Goal: Task Accomplishment & Management: Manage account settings

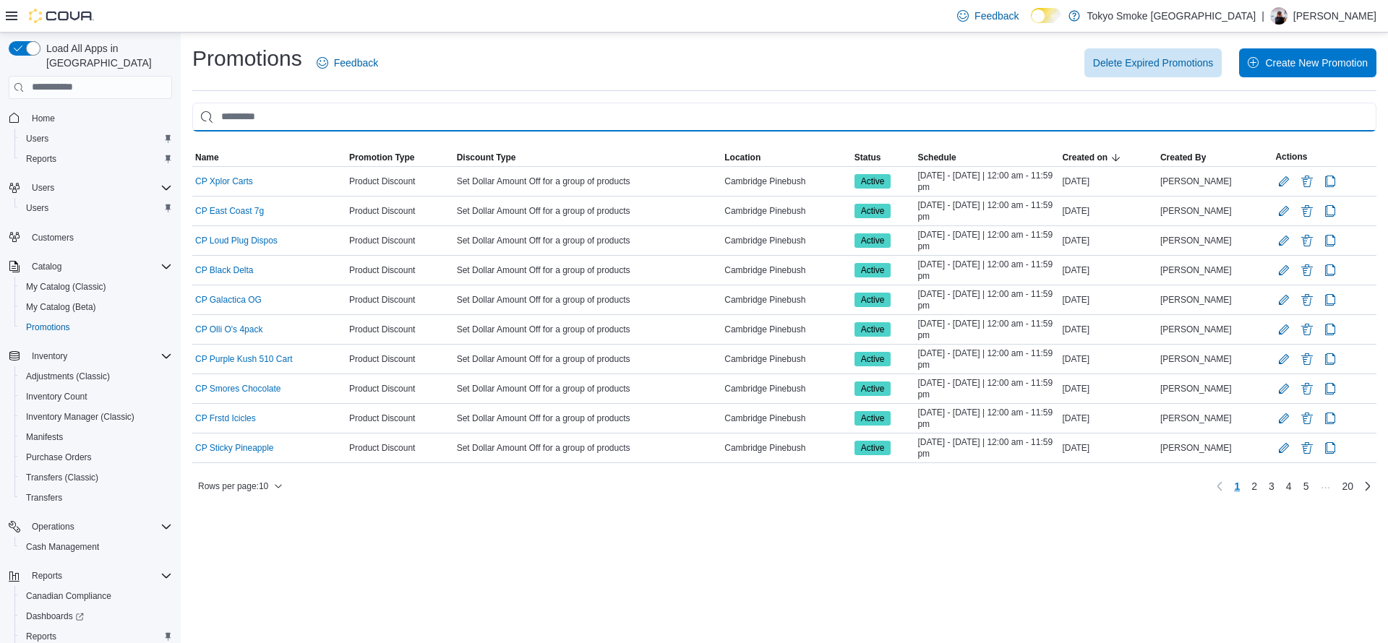
click at [287, 106] on input "This is a search bar. As you type, the results lower in the page will automatic…" at bounding box center [784, 117] width 1184 height 29
type input "**"
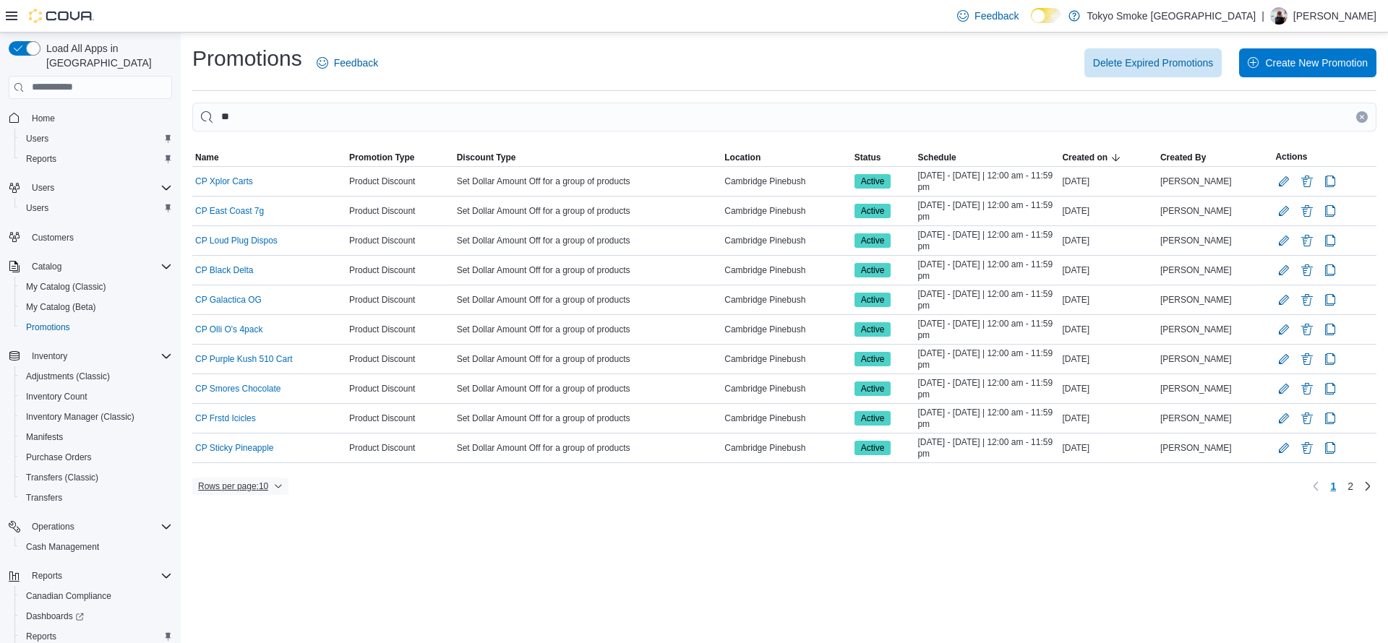
click at [251, 484] on span "Rows per page : 10" at bounding box center [233, 487] width 70 height 12
click at [255, 459] on span "50 rows" at bounding box center [259, 458] width 46 height 12
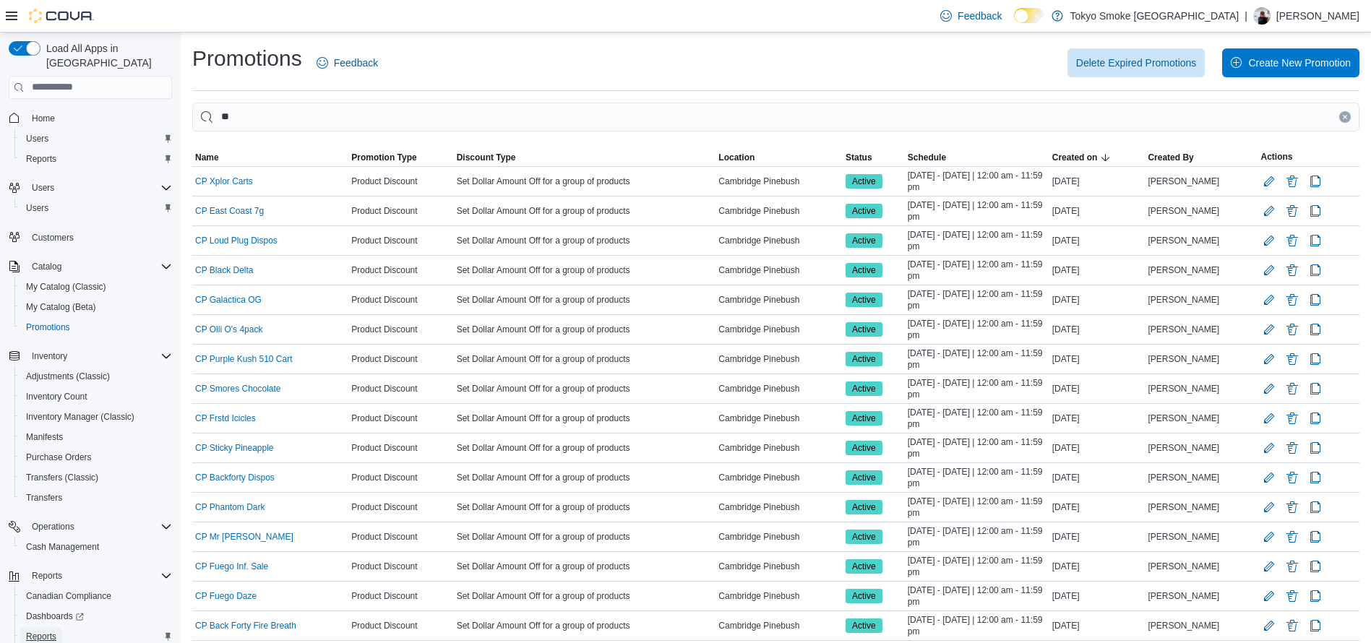
click at [49, 631] on span "Reports" at bounding box center [41, 637] width 30 height 12
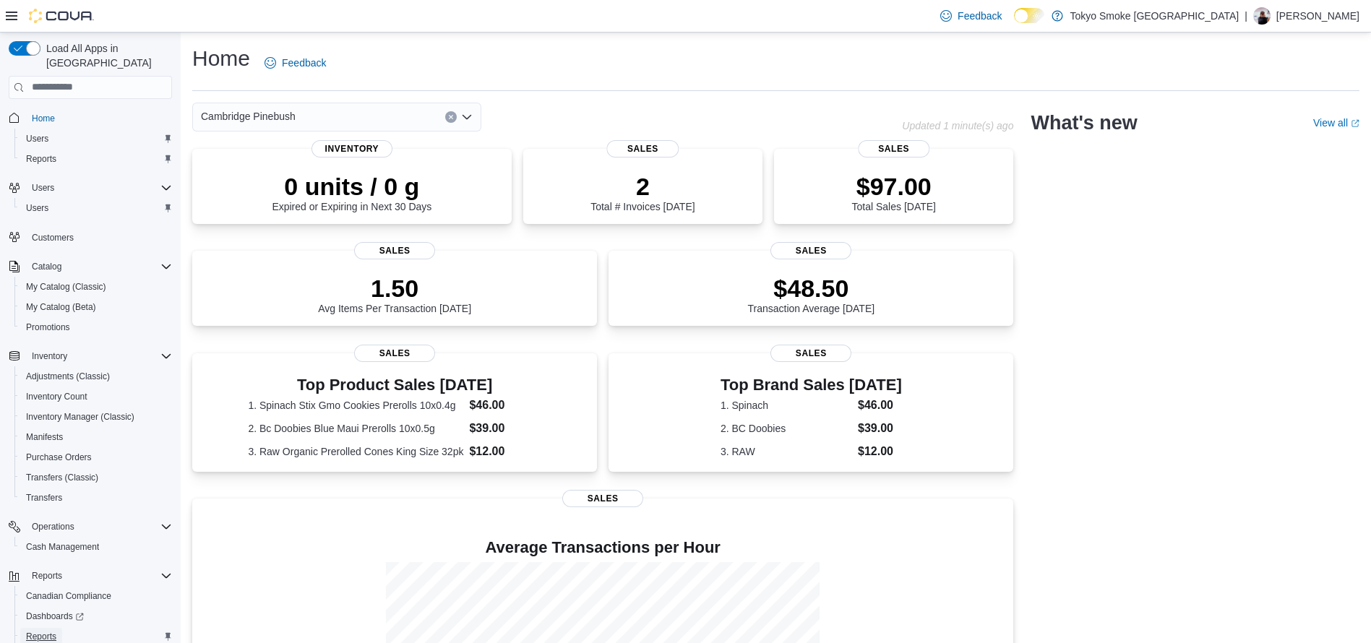
click at [43, 631] on span "Reports" at bounding box center [41, 637] width 30 height 12
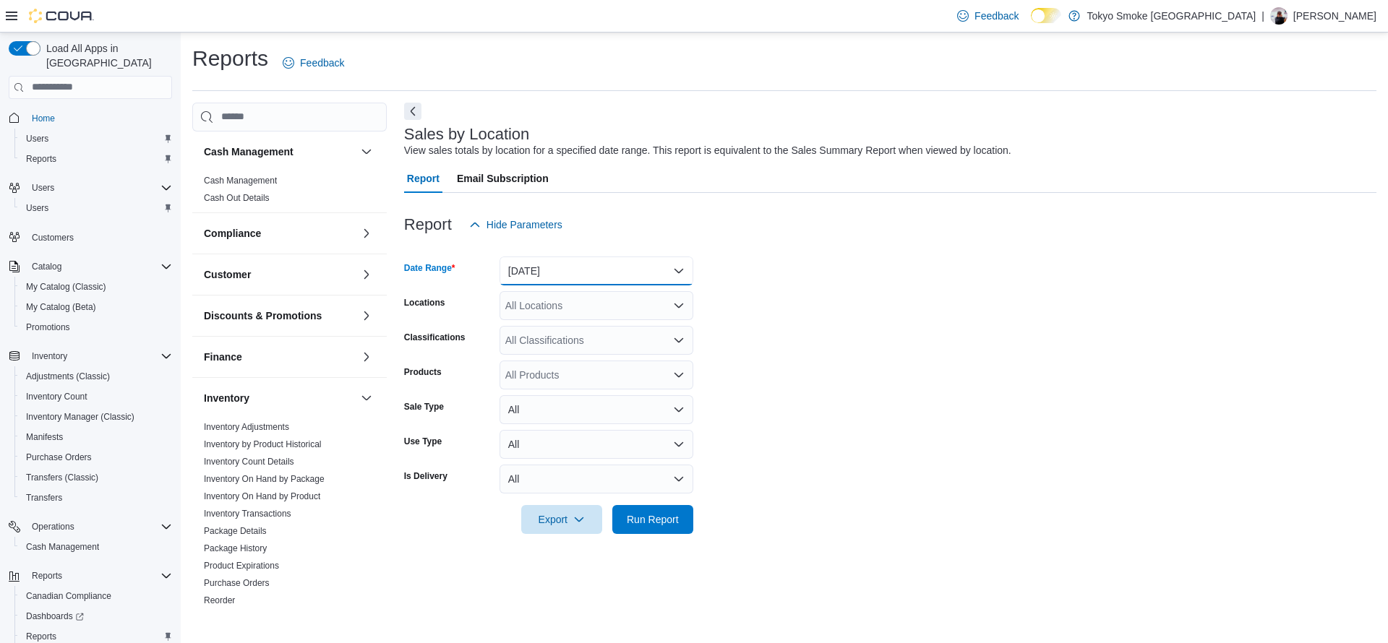
click at [579, 269] on button "Yesterday" at bounding box center [597, 271] width 194 height 29
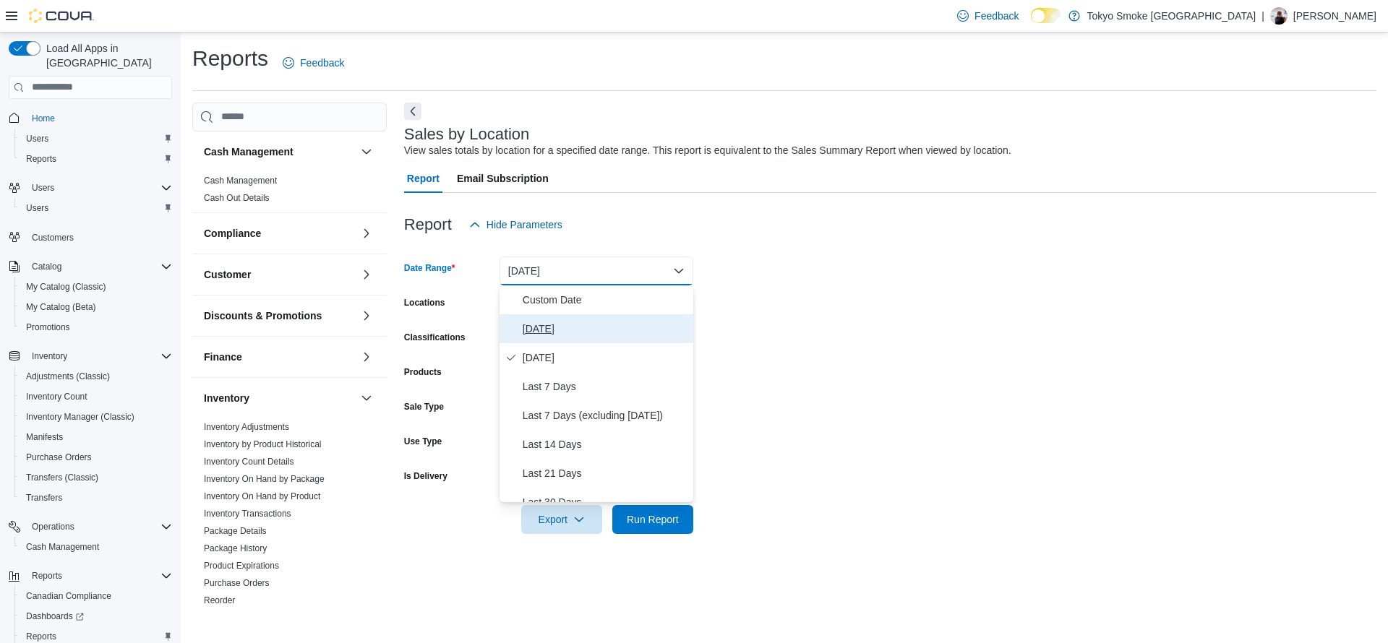
click at [607, 322] on span "Today" at bounding box center [605, 328] width 165 height 17
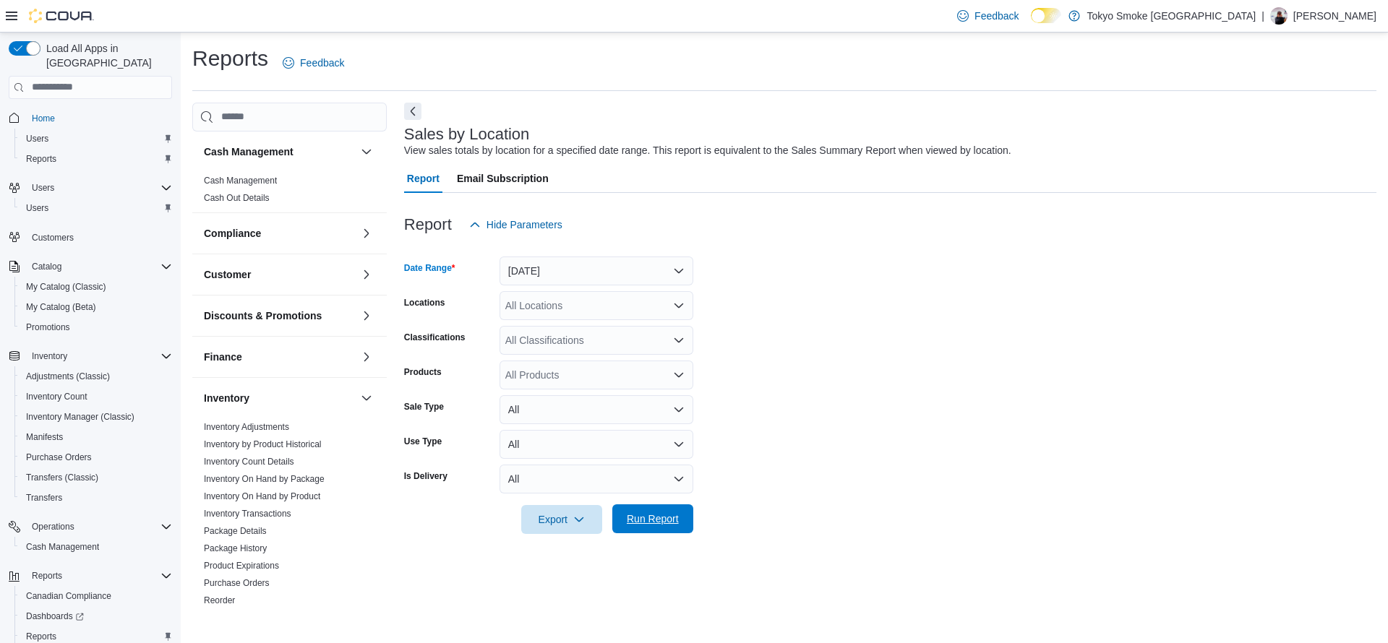
click at [674, 522] on span "Run Report" at bounding box center [653, 519] width 52 height 14
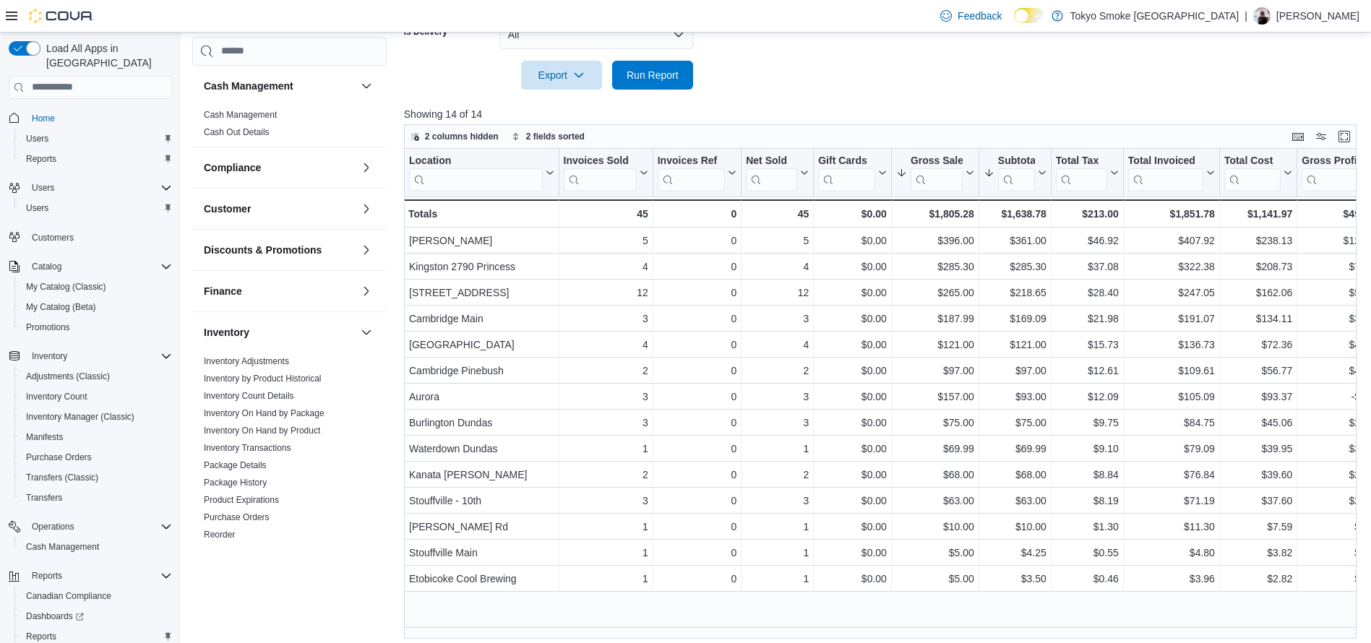
scroll to position [452, 0]
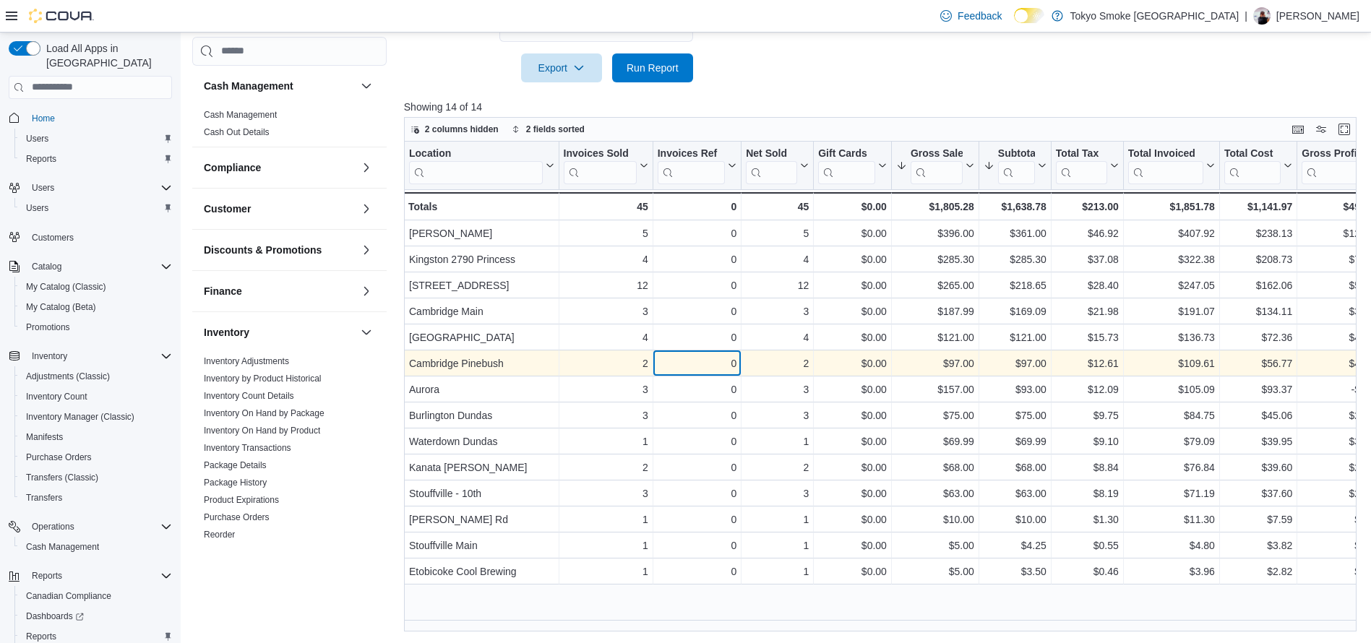
click at [679, 374] on div "0 - Invoices Ref, column 3, row 6" at bounding box center [698, 364] width 88 height 26
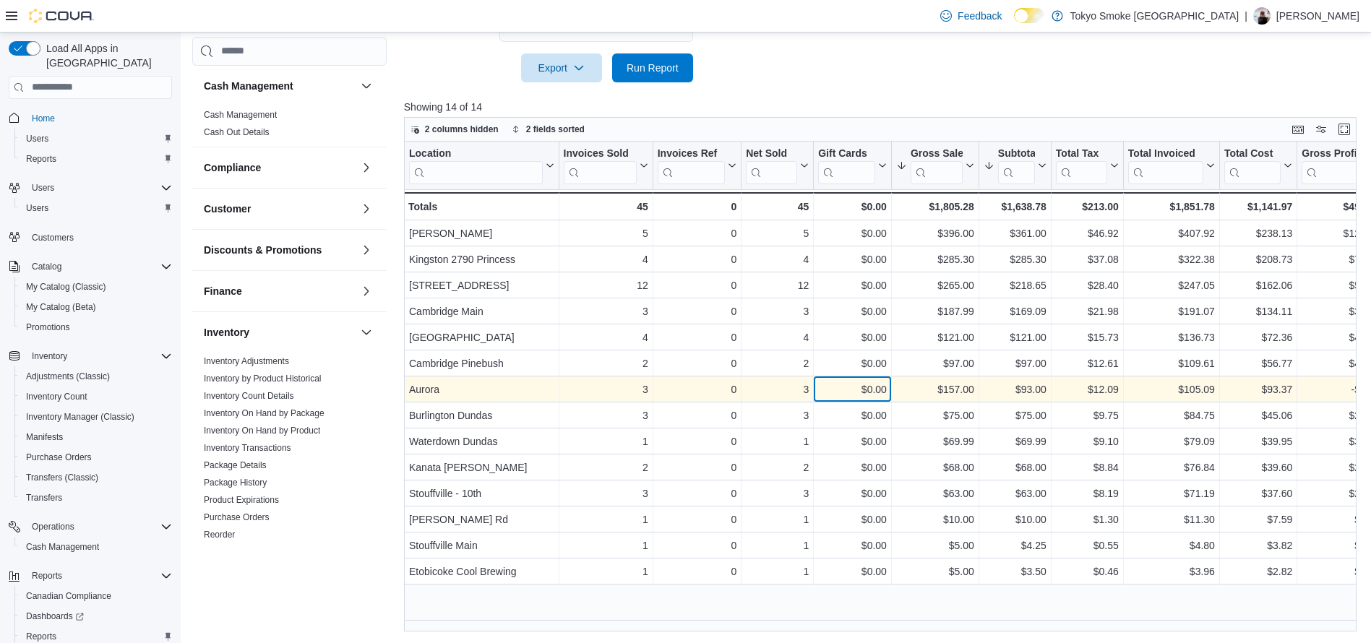
click at [862, 377] on div "$0.00 - Gift Card Sales, column 5, row 7" at bounding box center [853, 390] width 78 height 26
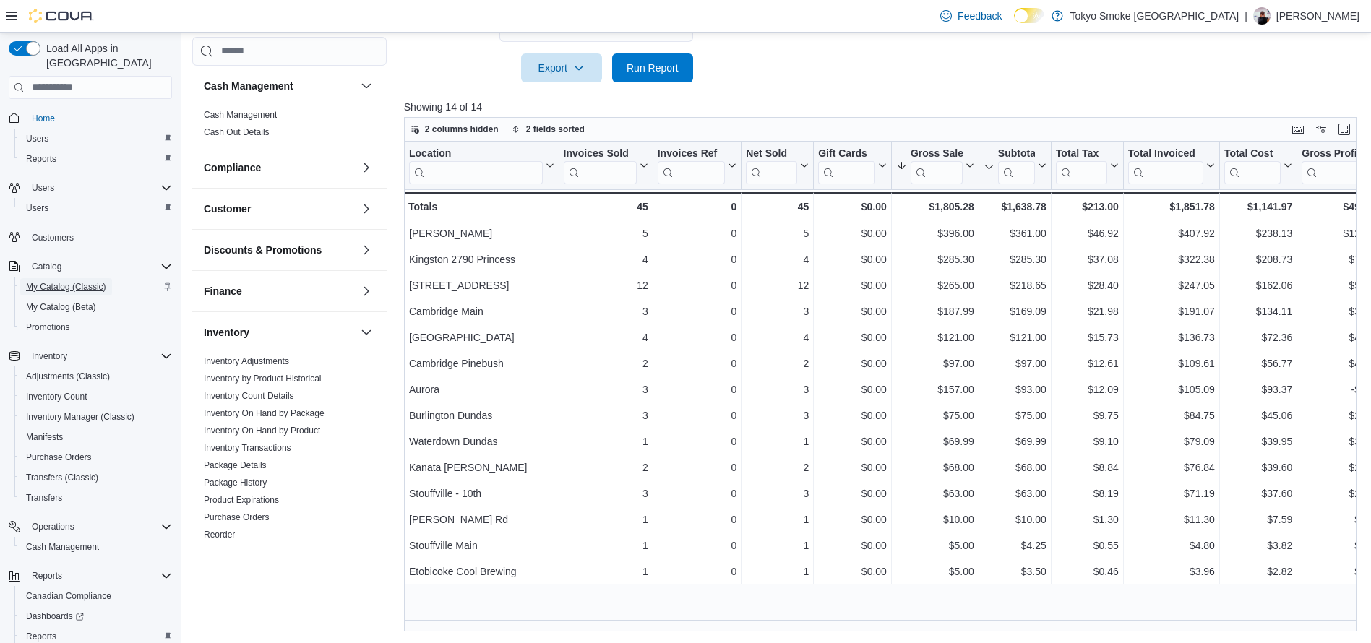
click at [61, 281] on span "My Catalog (Classic)" at bounding box center [66, 287] width 80 height 12
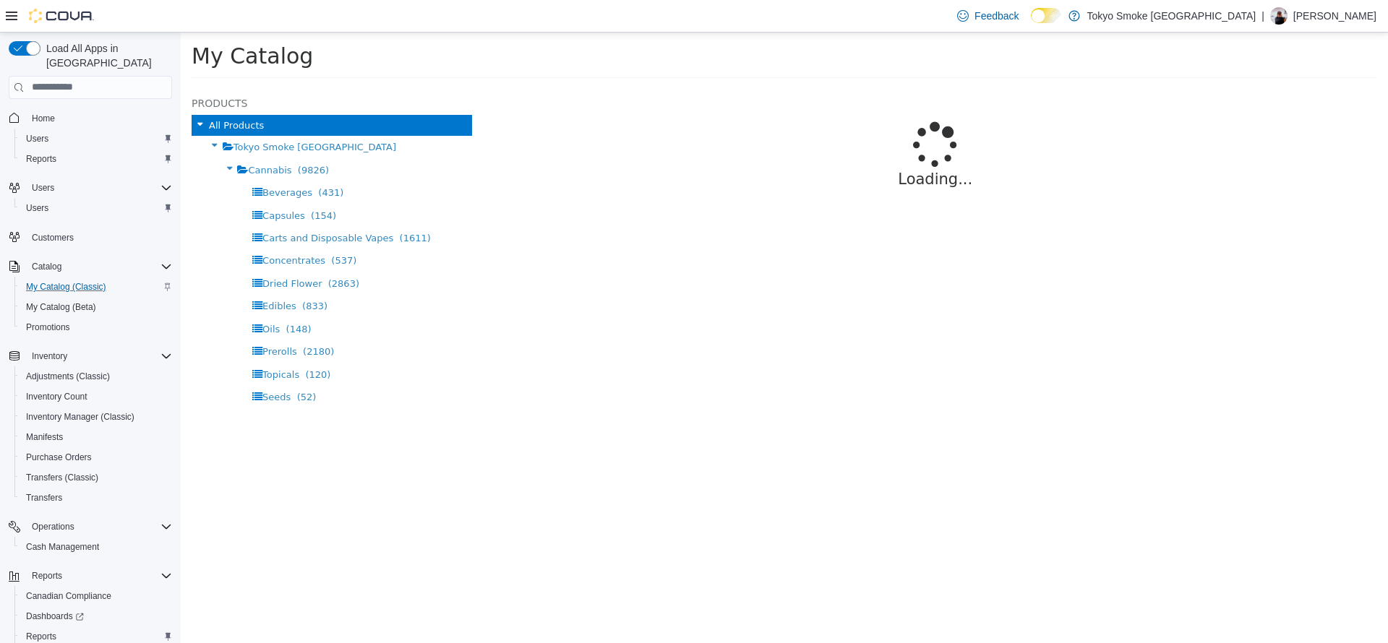
select select "**********"
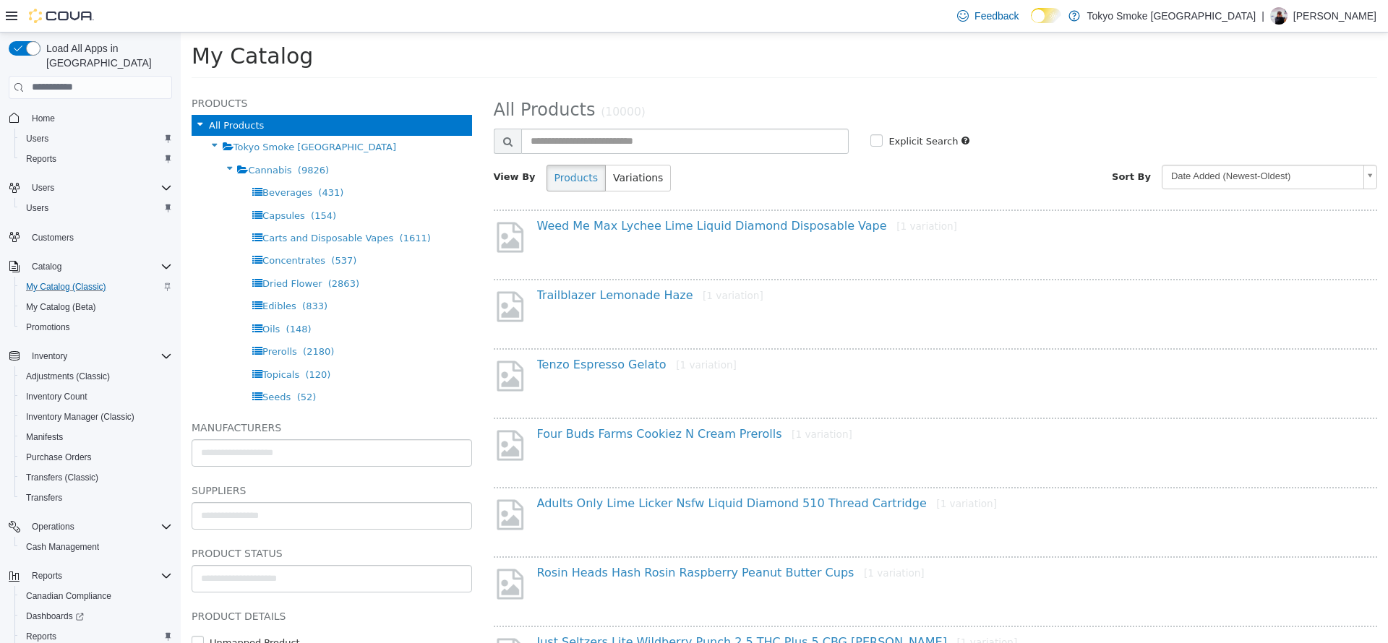
drag, startPoint x: 692, startPoint y: 167, endPoint x: 692, endPoint y: 158, distance: 8.7
click at [692, 158] on div "**********" at bounding box center [936, 148] width 884 height 108
click at [686, 150] on input "text" at bounding box center [685, 140] width 328 height 25
type input "**********"
select select "**********"
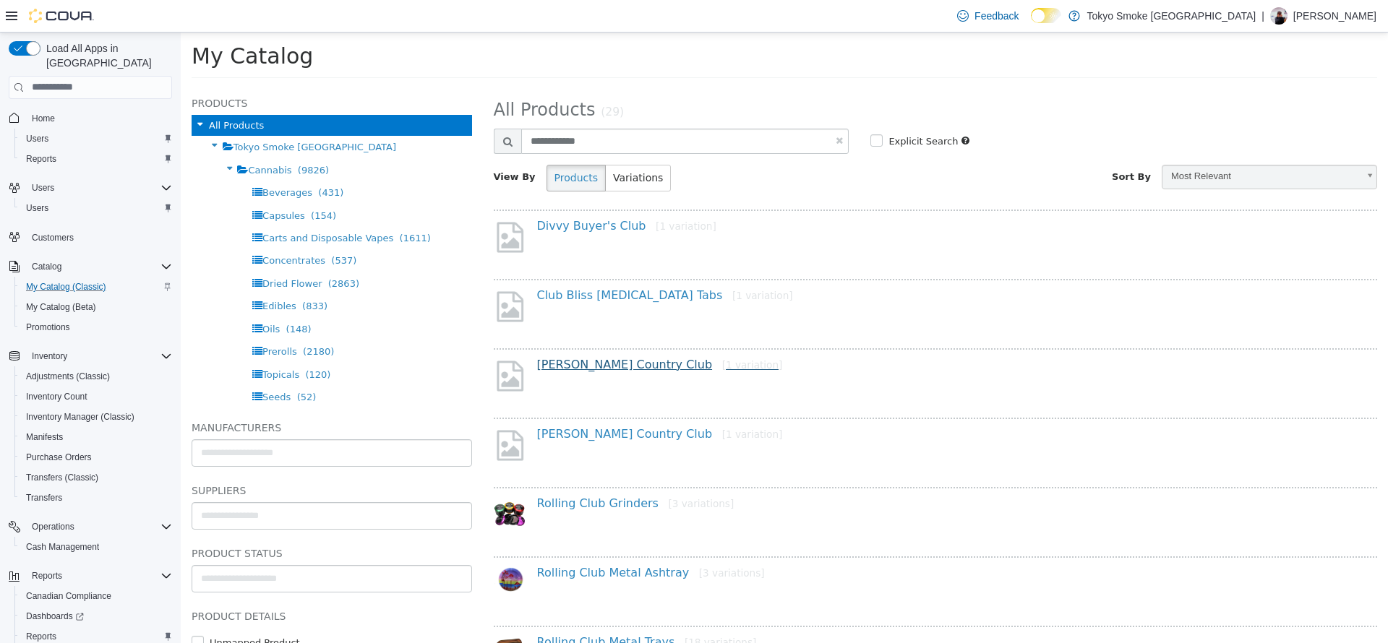
scroll to position [84, 0]
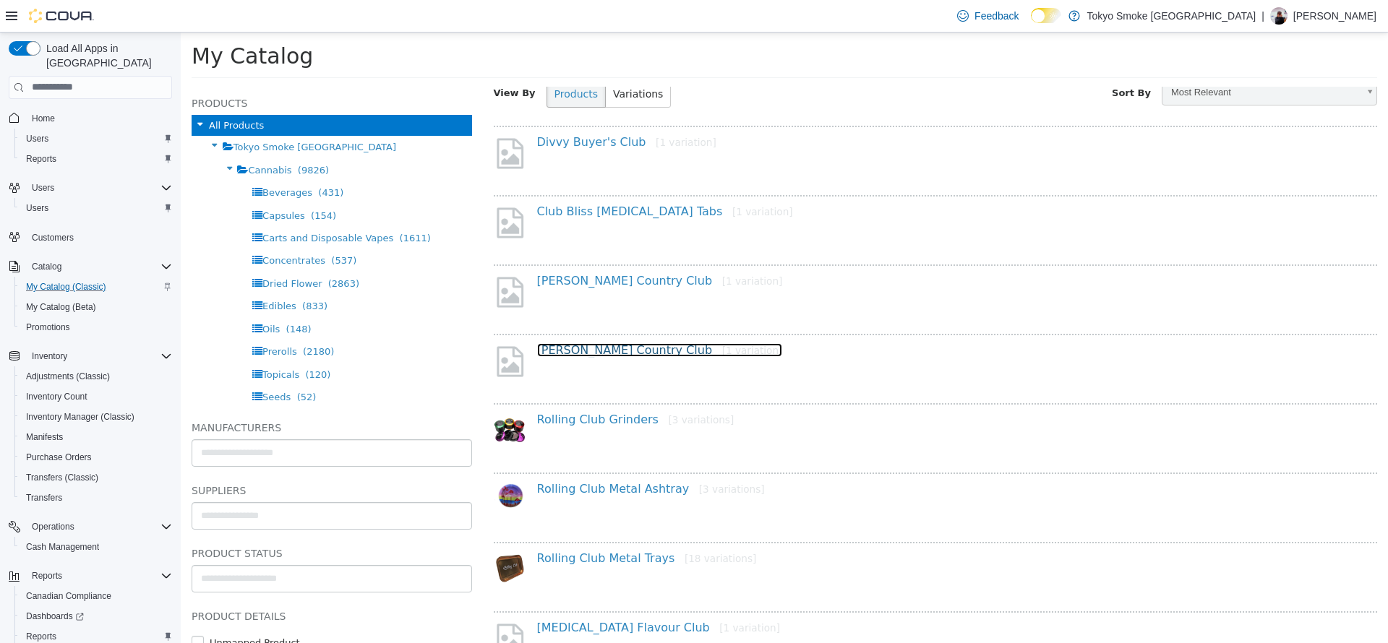
click at [623, 348] on link "Woody Nelson Country Club [1 variation]" at bounding box center [660, 350] width 246 height 14
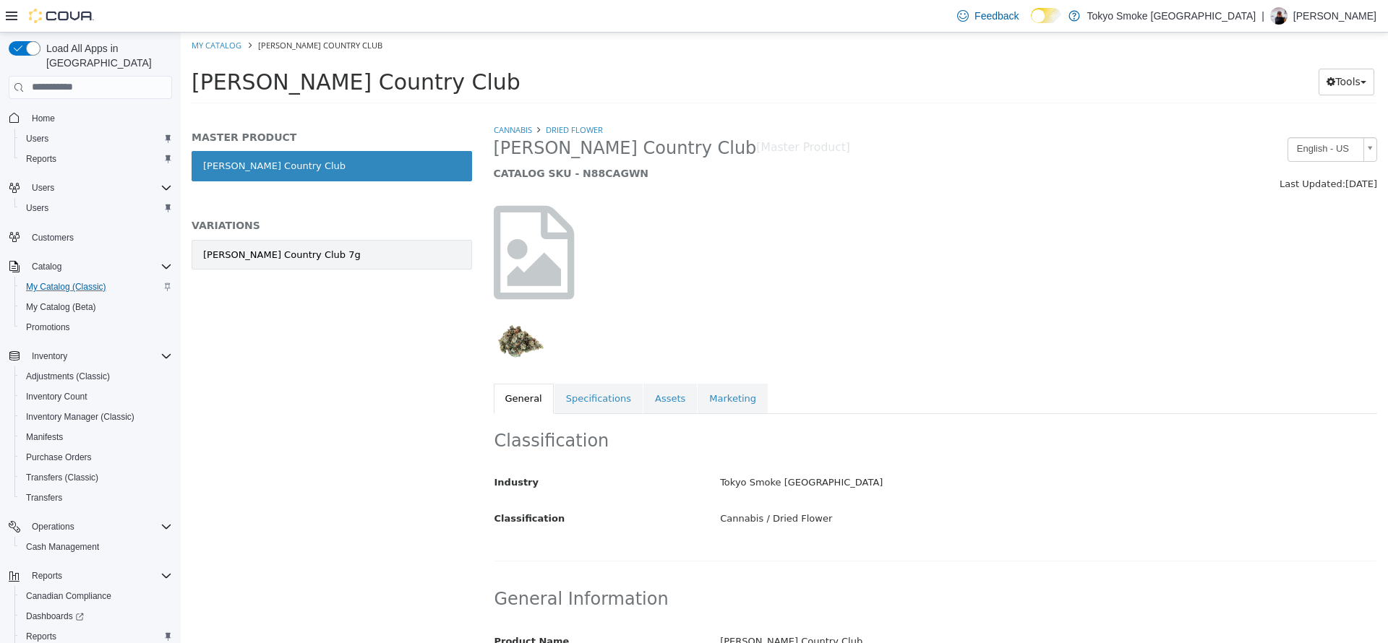
click at [286, 255] on div "Woody Nelson Country Club 7g" at bounding box center [282, 254] width 158 height 14
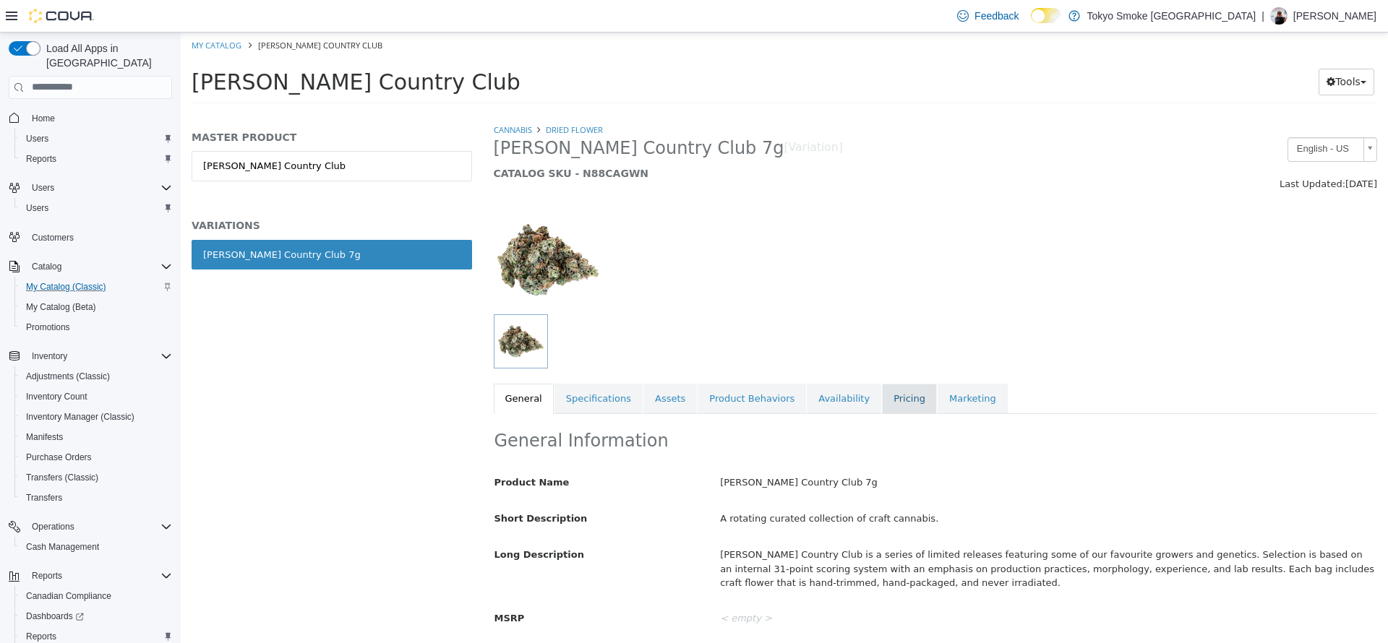
click at [889, 386] on link "Pricing" at bounding box center [909, 398] width 55 height 30
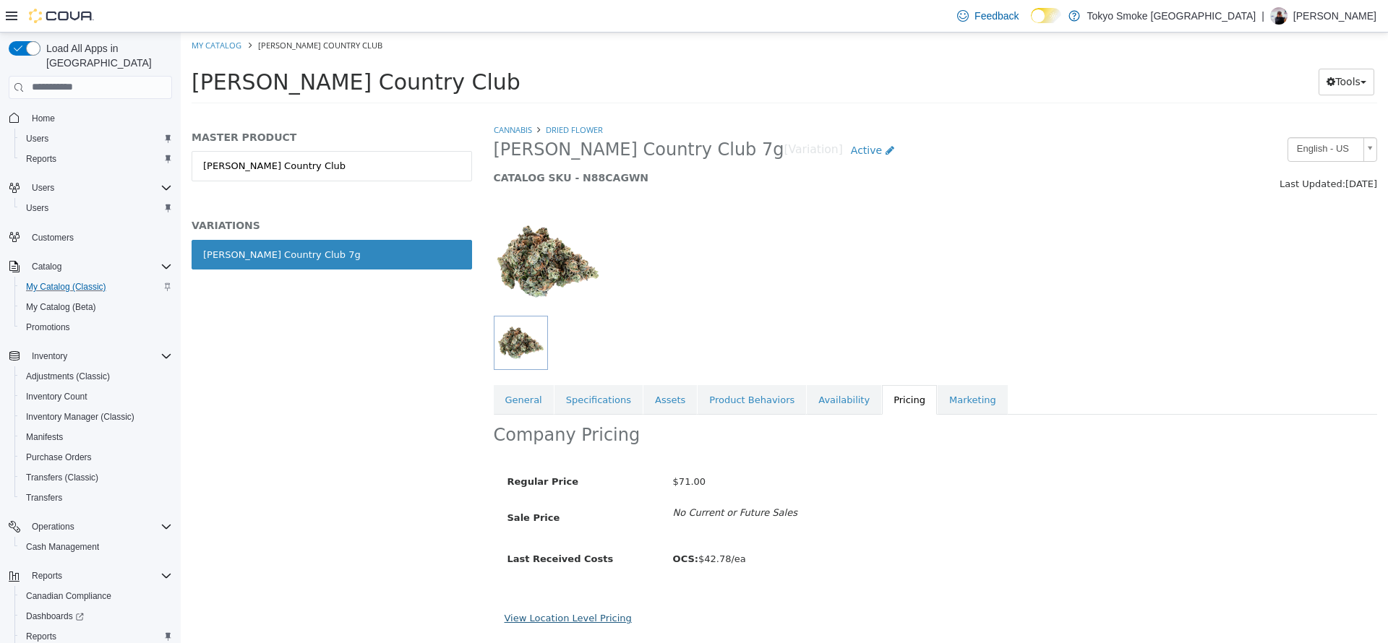
click at [593, 623] on link "View Location Level Pricing" at bounding box center [568, 617] width 127 height 11
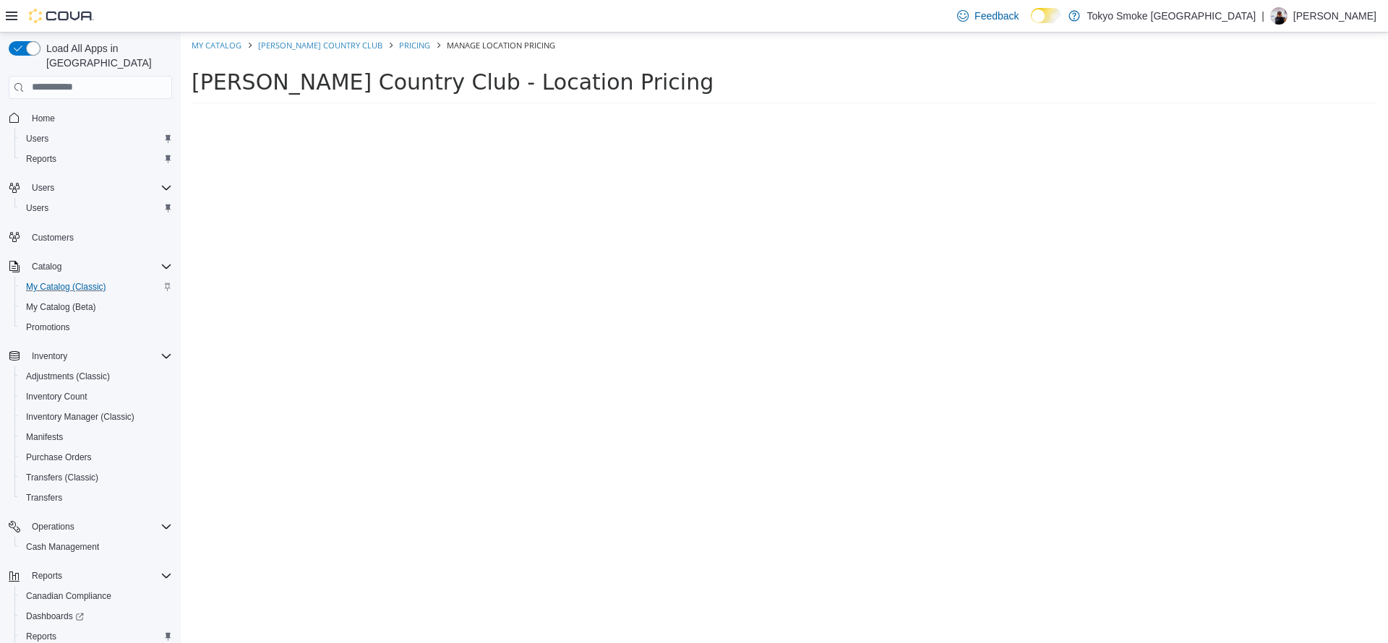
click at [593, 622] on div at bounding box center [936, 382] width 906 height 521
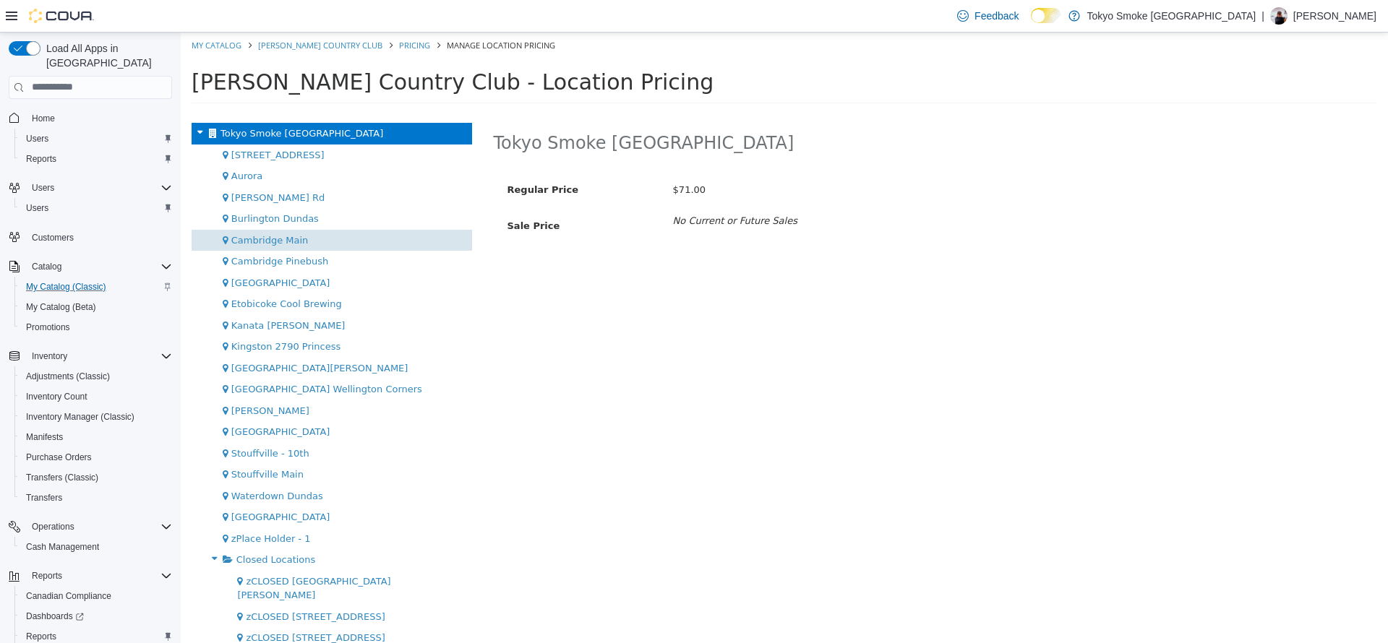
click at [279, 249] on div "Cambridge Main" at bounding box center [332, 240] width 281 height 22
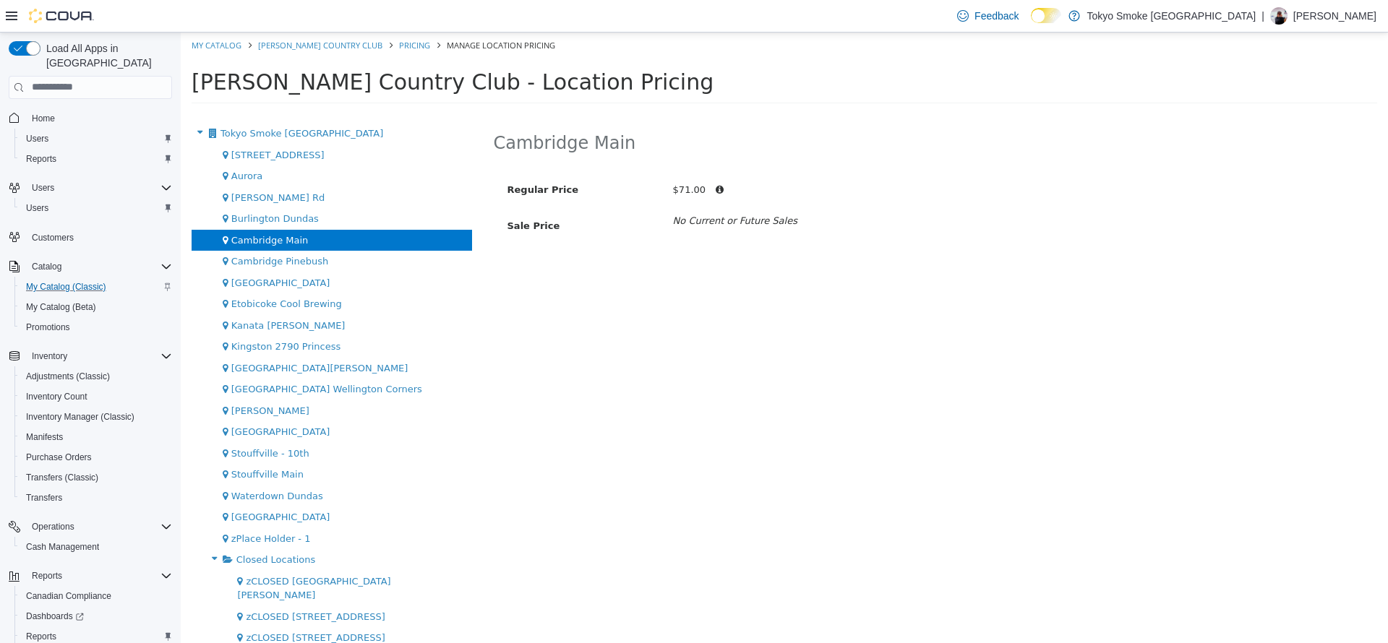
click at [287, 260] on span "Cambridge Pinebush" at bounding box center [279, 260] width 97 height 11
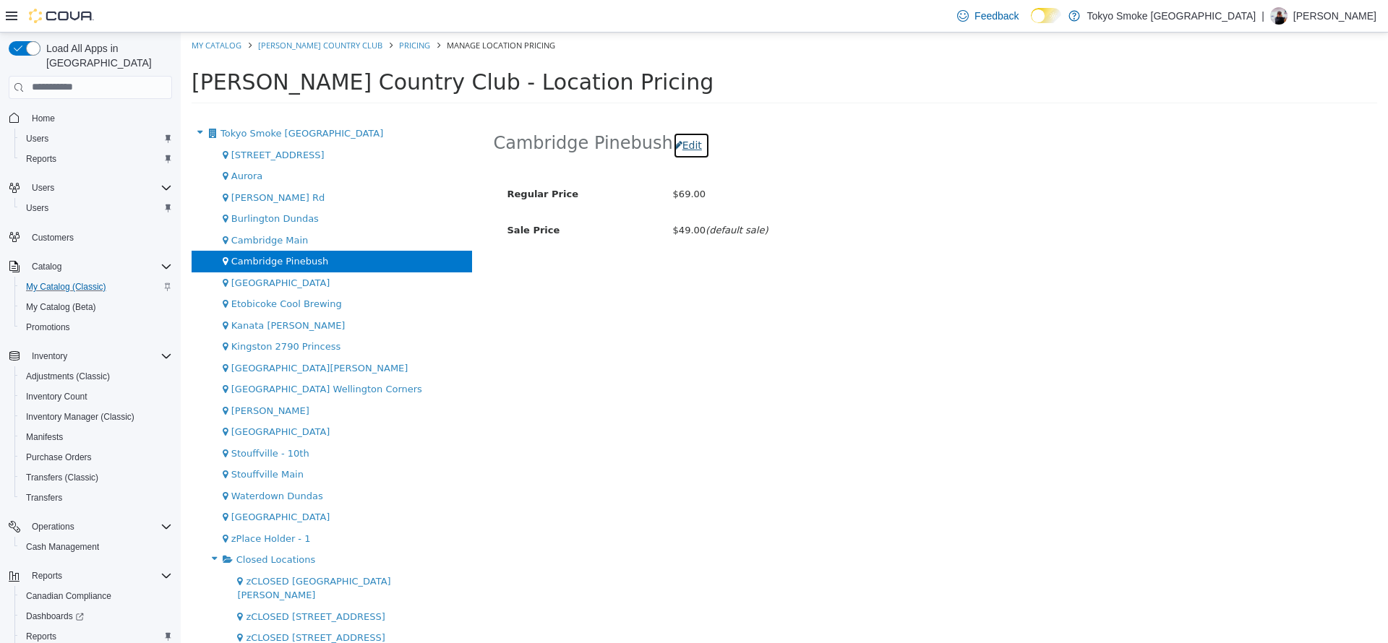
click at [676, 157] on button "Edit" at bounding box center [691, 145] width 37 height 27
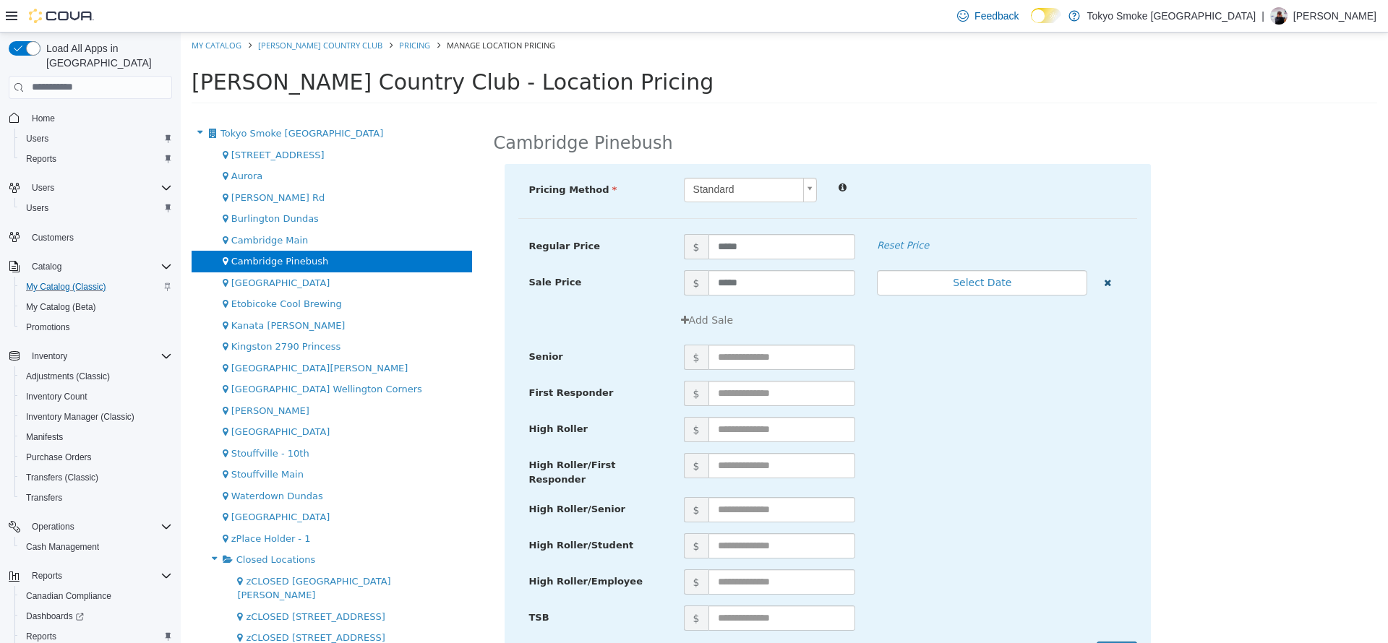
click at [1104, 286] on icon "button" at bounding box center [1107, 282] width 7 height 9
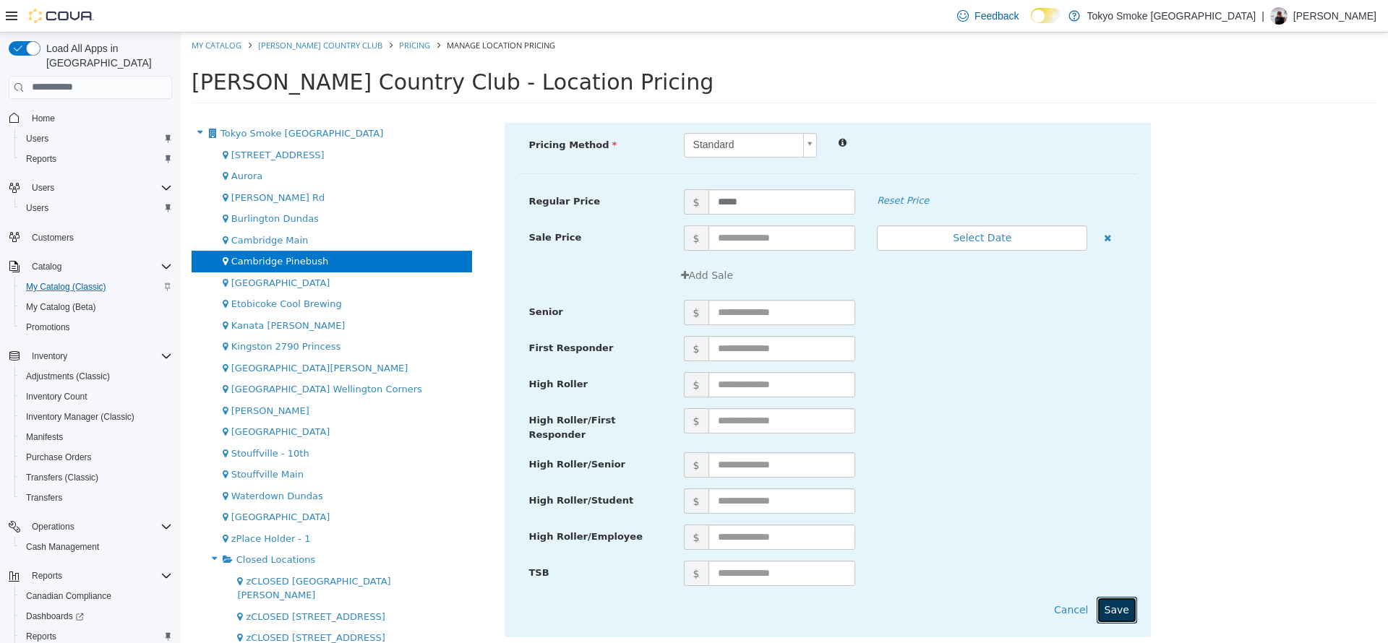
click at [1120, 596] on button "Save" at bounding box center [1117, 609] width 40 height 27
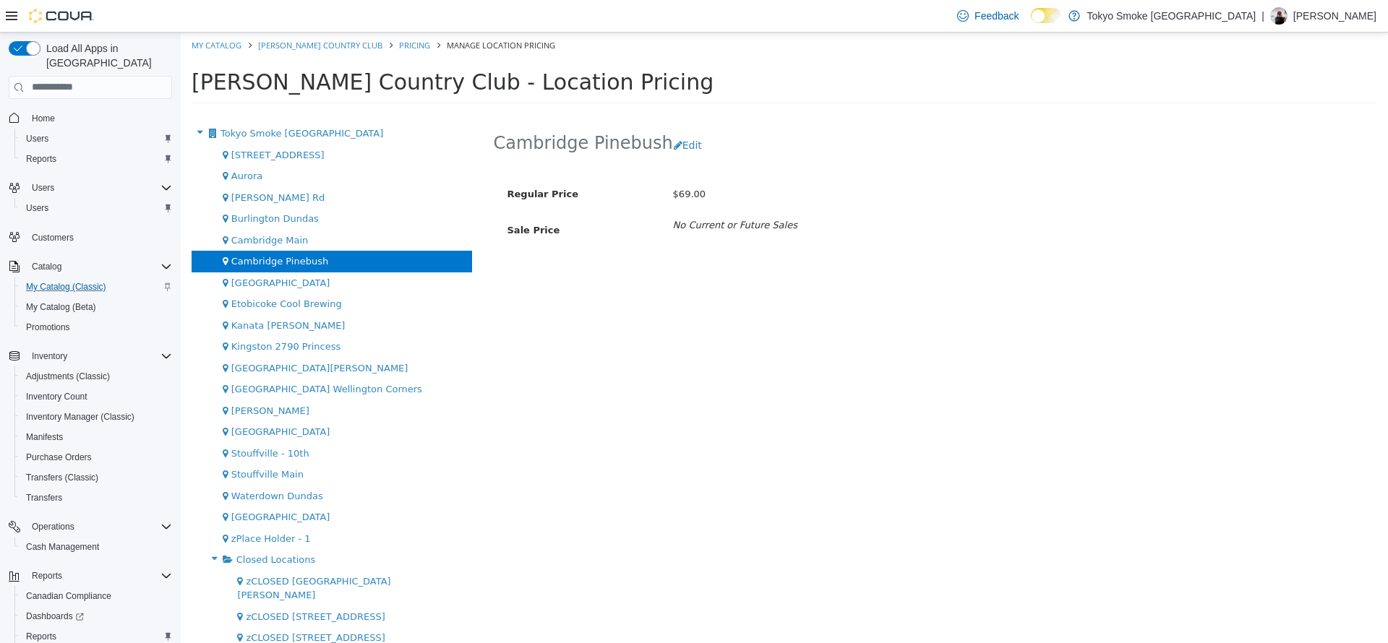
scroll to position [61, 0]
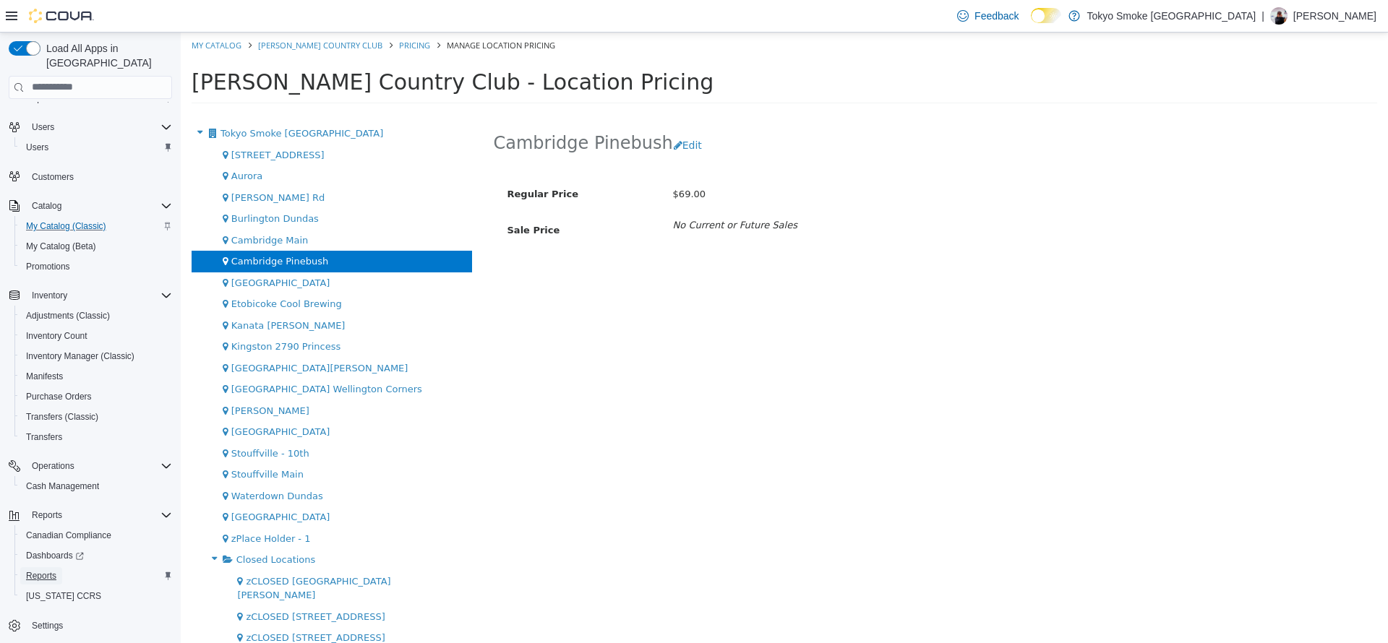
click at [46, 568] on span "Reports" at bounding box center [41, 576] width 30 height 17
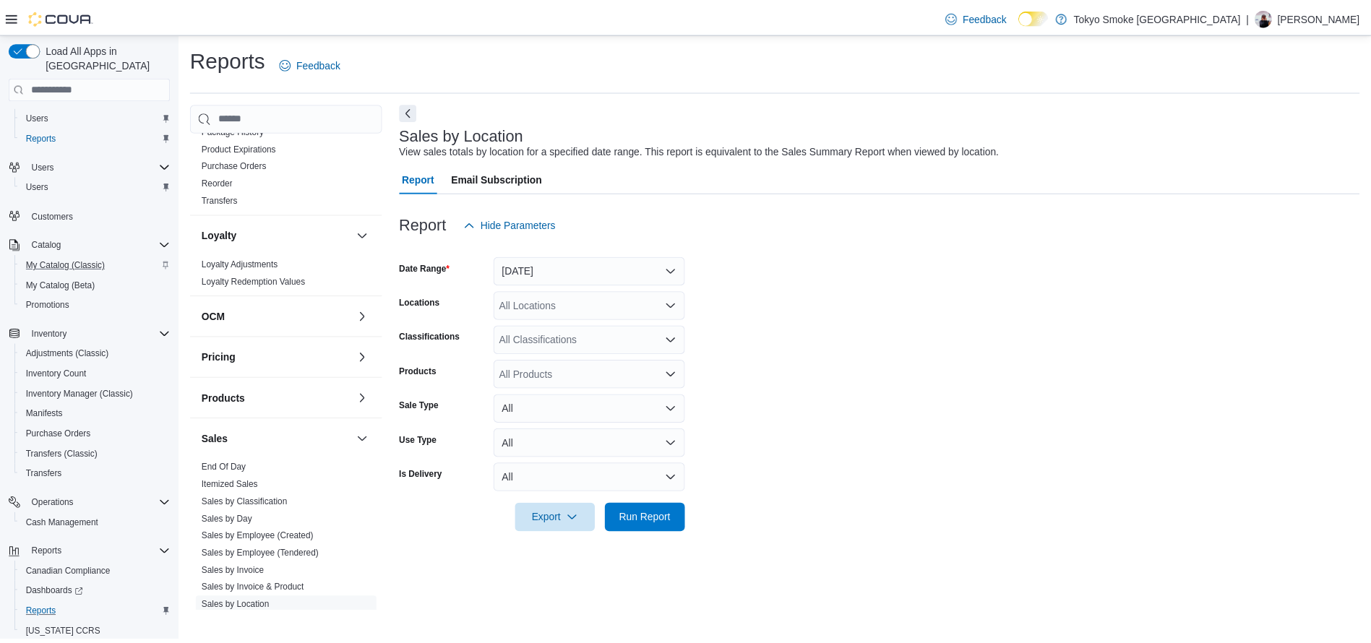
scroll to position [570, 0]
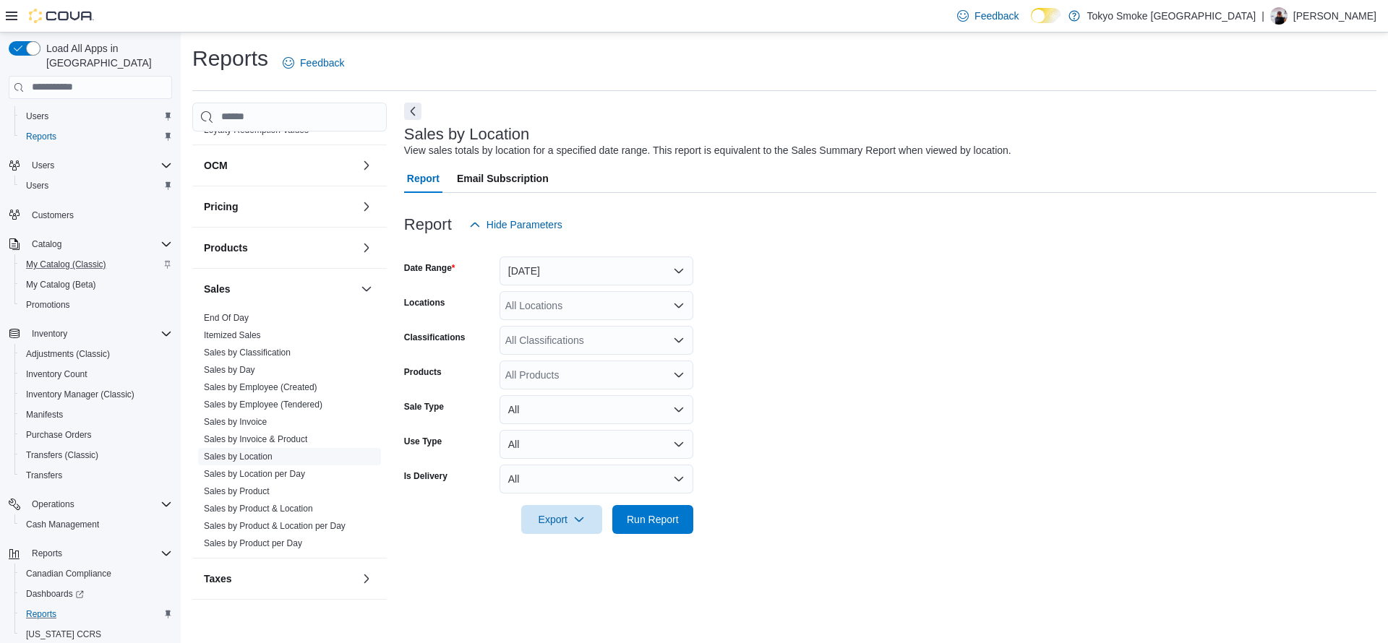
click at [260, 453] on link "Sales by Location" at bounding box center [238, 457] width 69 height 10
click at [657, 271] on button "Yesterday" at bounding box center [597, 271] width 194 height 29
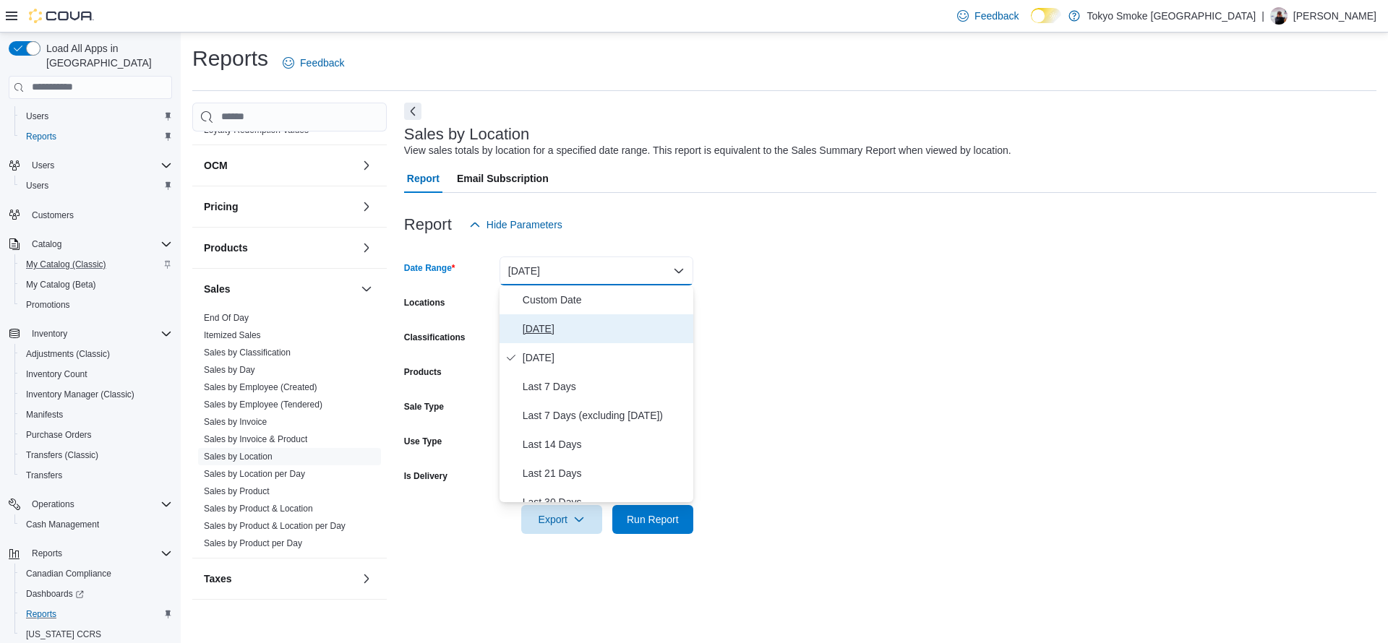
click at [583, 327] on span "Today" at bounding box center [605, 328] width 165 height 17
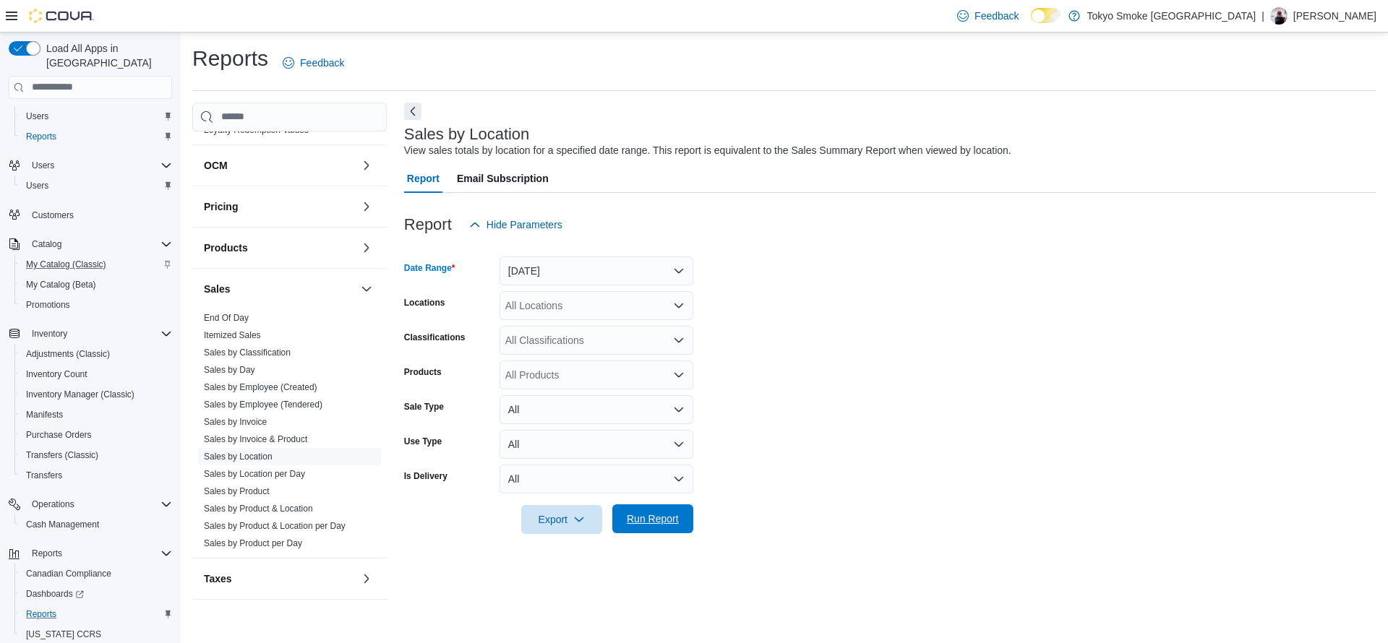
click at [662, 524] on span "Run Report" at bounding box center [653, 519] width 52 height 14
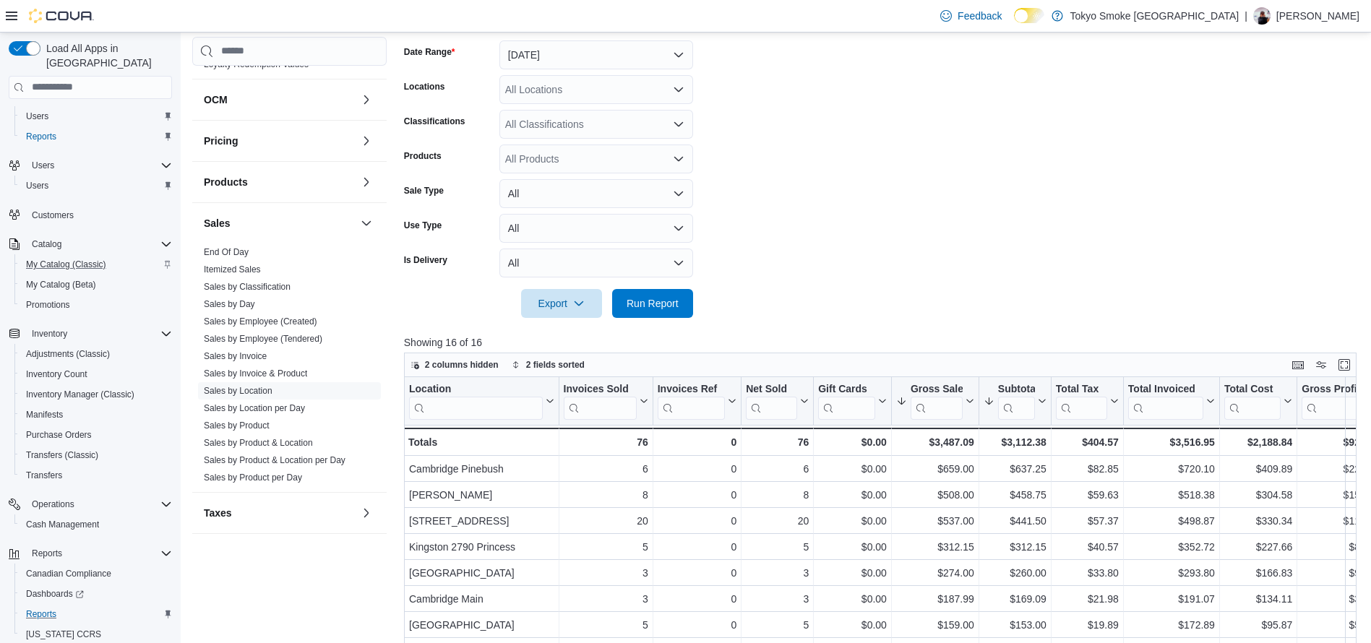
scroll to position [299, 0]
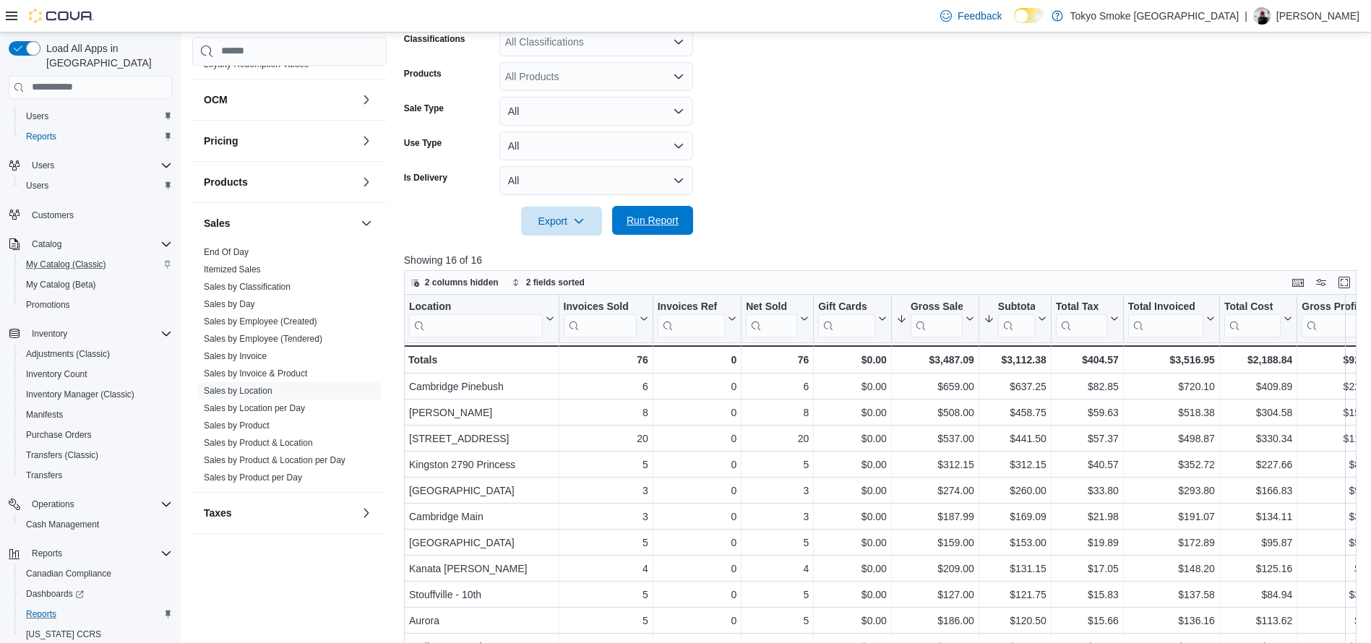
click at [682, 225] on span "Run Report" at bounding box center [653, 220] width 64 height 29
